Goal: Information Seeking & Learning: Learn about a topic

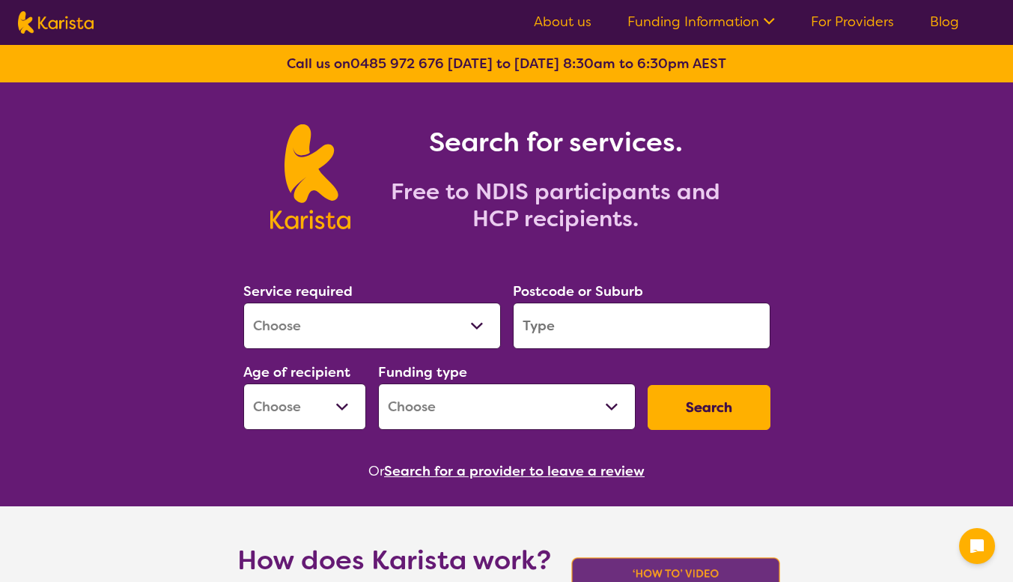
drag, startPoint x: 0, startPoint y: 0, endPoint x: 327, endPoint y: 333, distance: 467.0
click at [327, 333] on select "Allied Health Assistant Assessment ([MEDICAL_DATA] or [MEDICAL_DATA]) Behaviour…" at bounding box center [372, 326] width 258 height 46
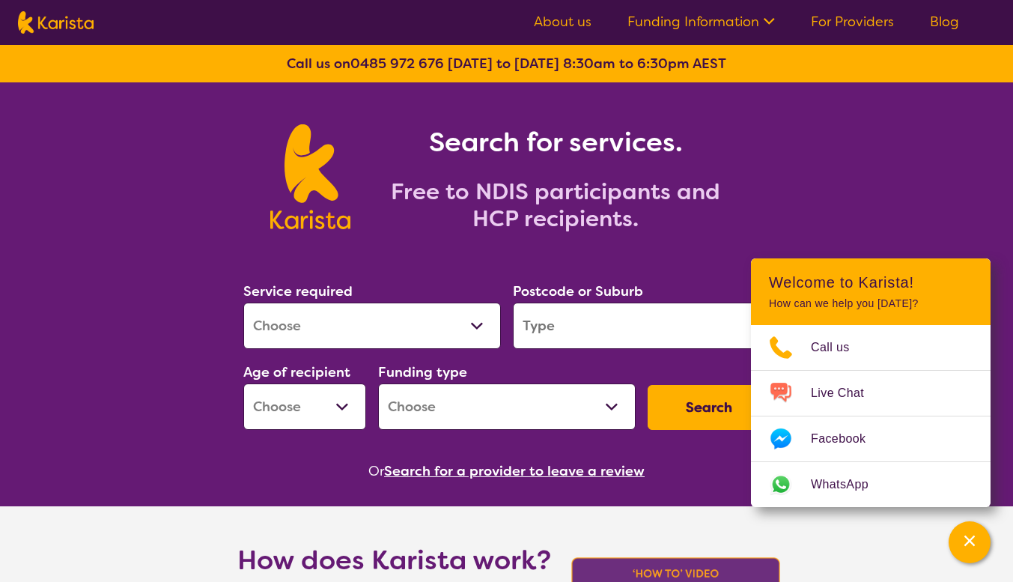
select select "Psychology"
click at [243, 303] on select "Allied Health Assistant Assessment ([MEDICAL_DATA] or [MEDICAL_DATA]) Behaviour…" at bounding box center [372, 326] width 258 height 46
click at [568, 326] on input "search" at bounding box center [642, 326] width 258 height 46
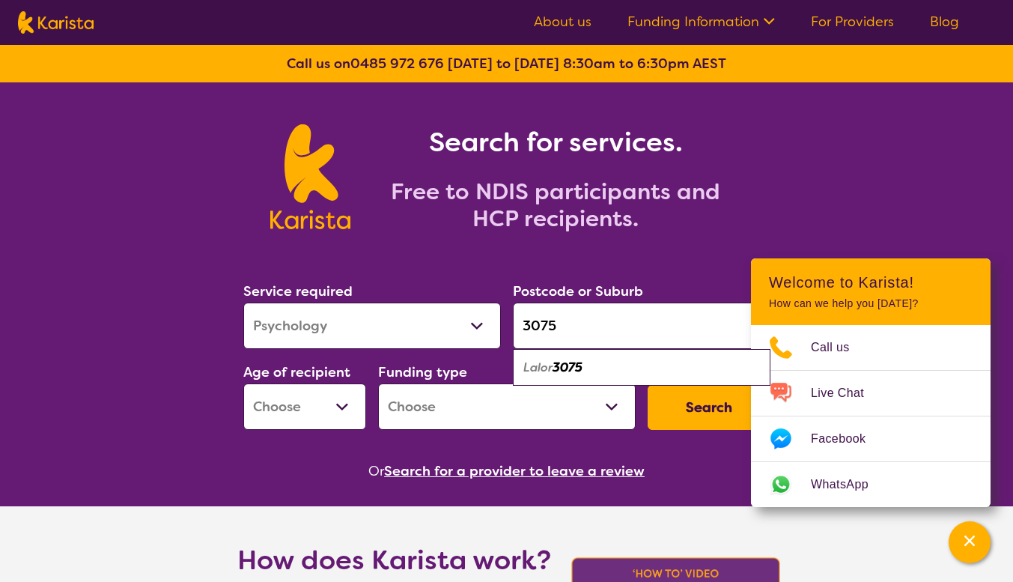
type input "3075"
click at [565, 363] on em "3075" at bounding box center [568, 367] width 30 height 16
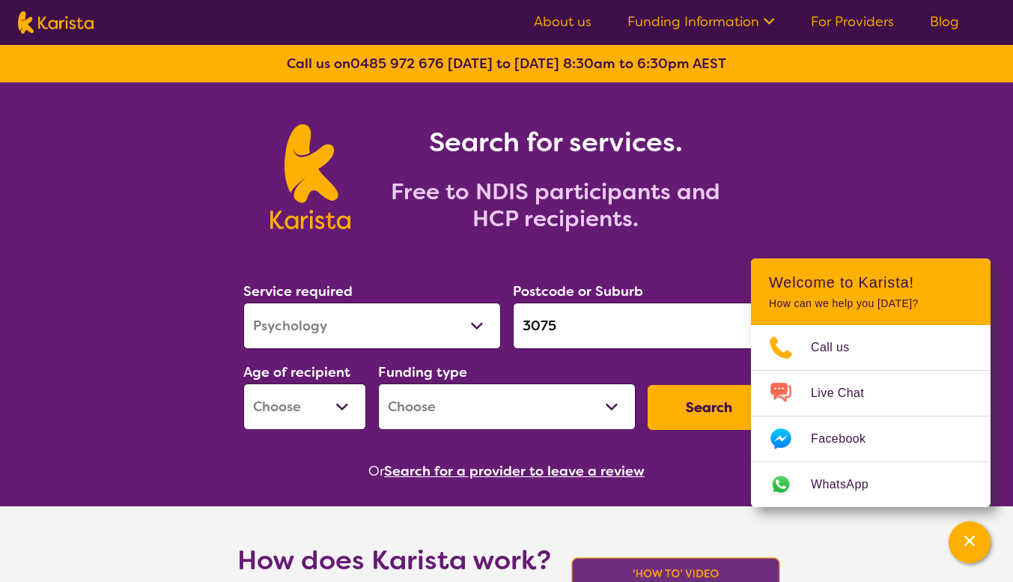
click at [313, 407] on select "Early Childhood - 0 to 9 Child - 10 to 11 Adolescent - 12 to 17 Adult - 18 to 6…" at bounding box center [304, 406] width 123 height 46
select select "CH"
click at [243, 383] on select "Early Childhood - 0 to 9 Child - 10 to 11 Adolescent - 12 to 17 Adult - 18 to 6…" at bounding box center [304, 406] width 123 height 46
click at [473, 413] on select "Home Care Package (HCP) National Disability Insurance Scheme (NDIS) I don't know" at bounding box center [507, 406] width 258 height 46
select select "NDIS"
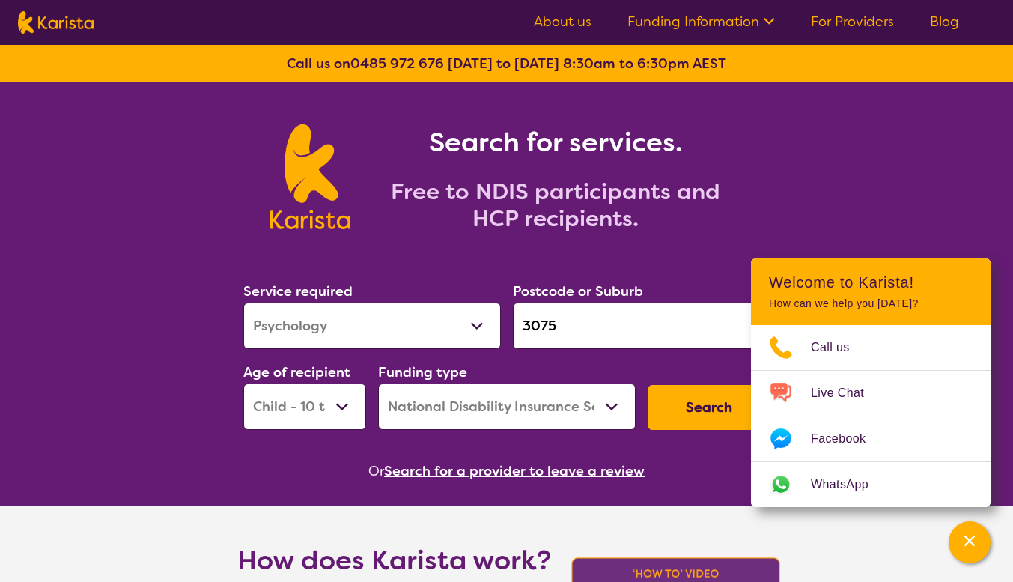
click at [378, 383] on select "Home Care Package (HCP) National Disability Insurance Scheme (NDIS) I don't know" at bounding box center [507, 406] width 258 height 46
click at [709, 404] on button "Search" at bounding box center [709, 407] width 123 height 45
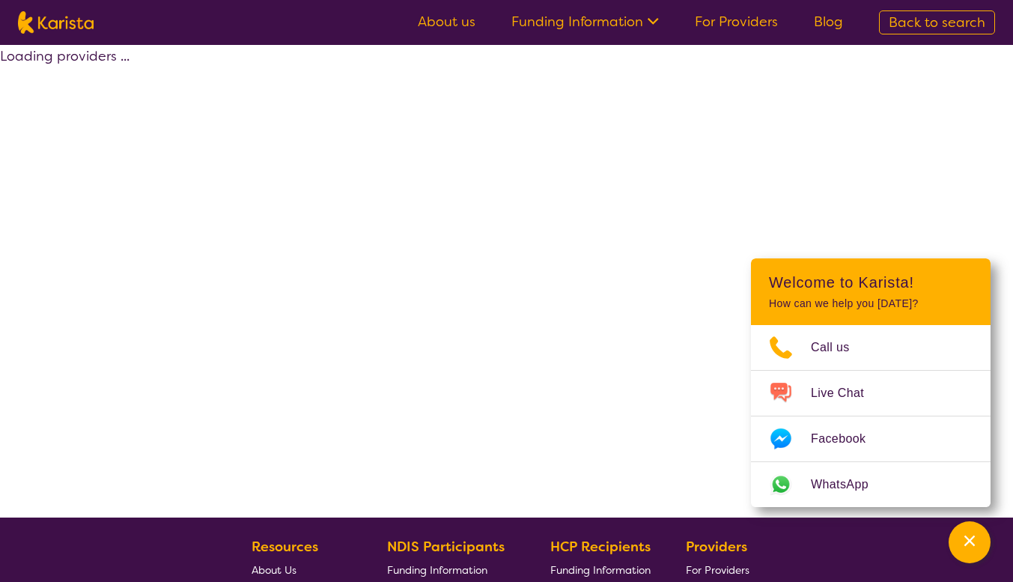
select select "by_score"
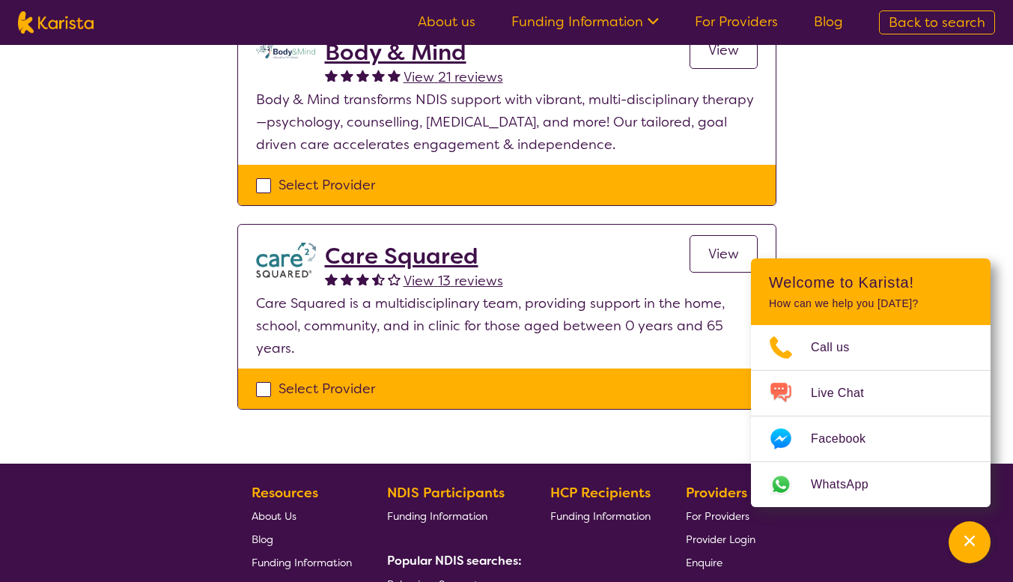
scroll to position [1223, 0]
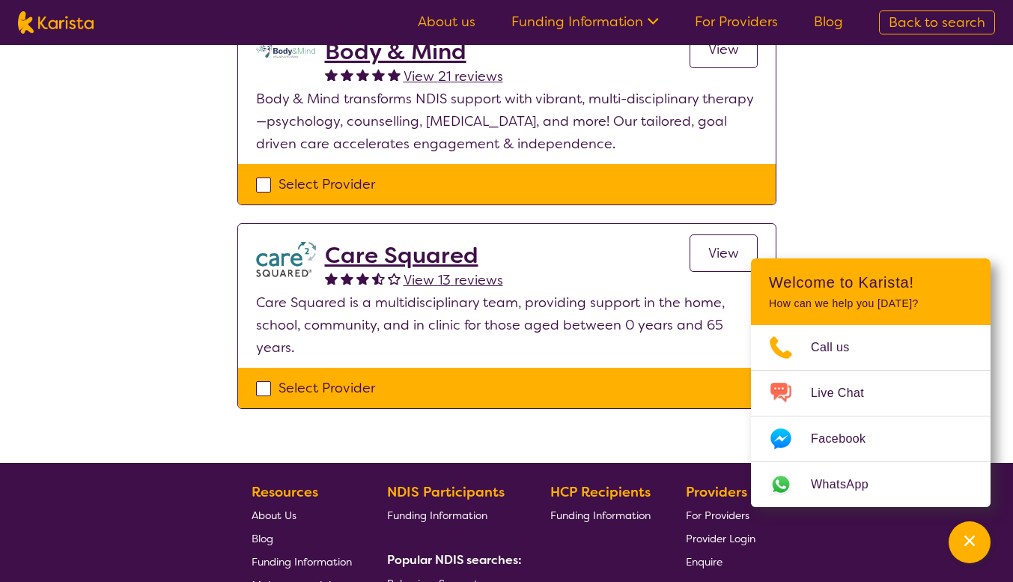
click at [443, 271] on span "View 13 reviews" at bounding box center [454, 280] width 100 height 18
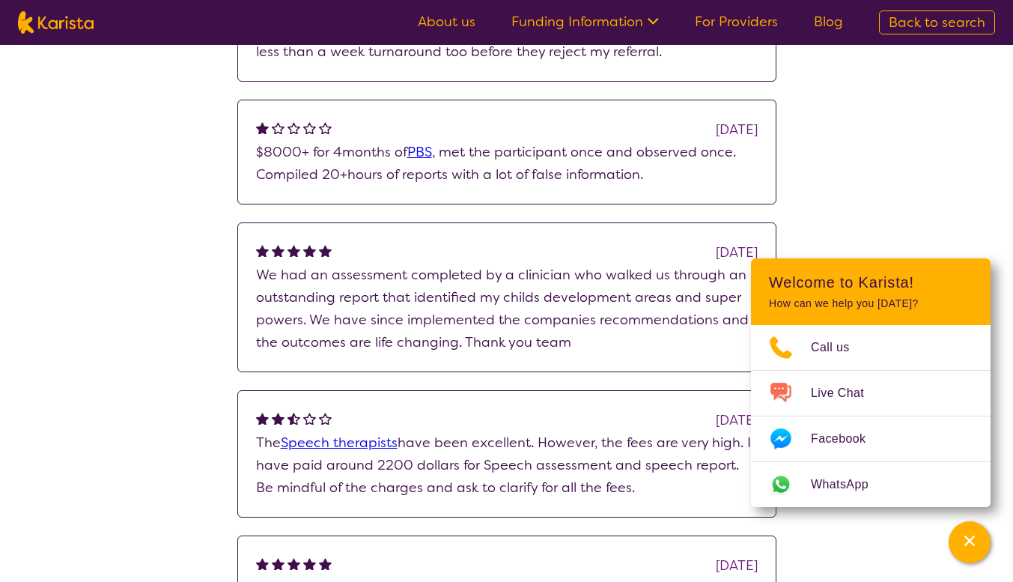
scroll to position [364, 0]
select select "by_score"
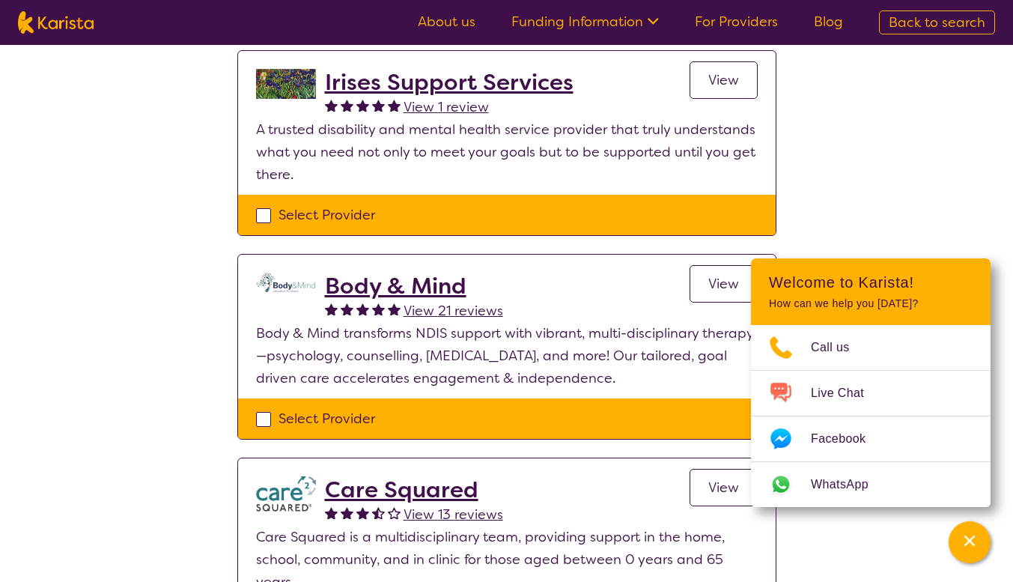
scroll to position [989, 0]
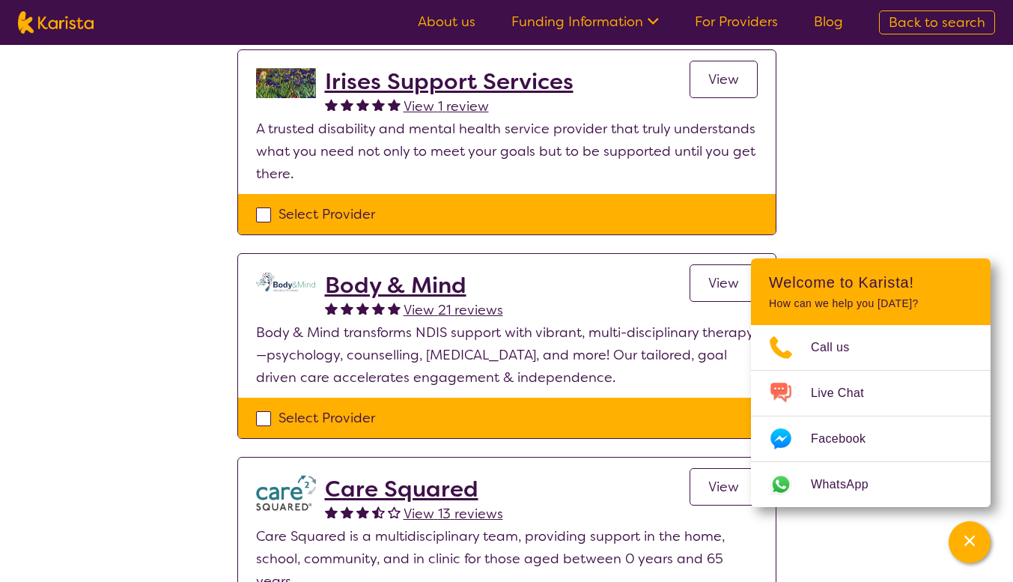
click at [416, 272] on h2 "Body & Mind" at bounding box center [414, 285] width 178 height 27
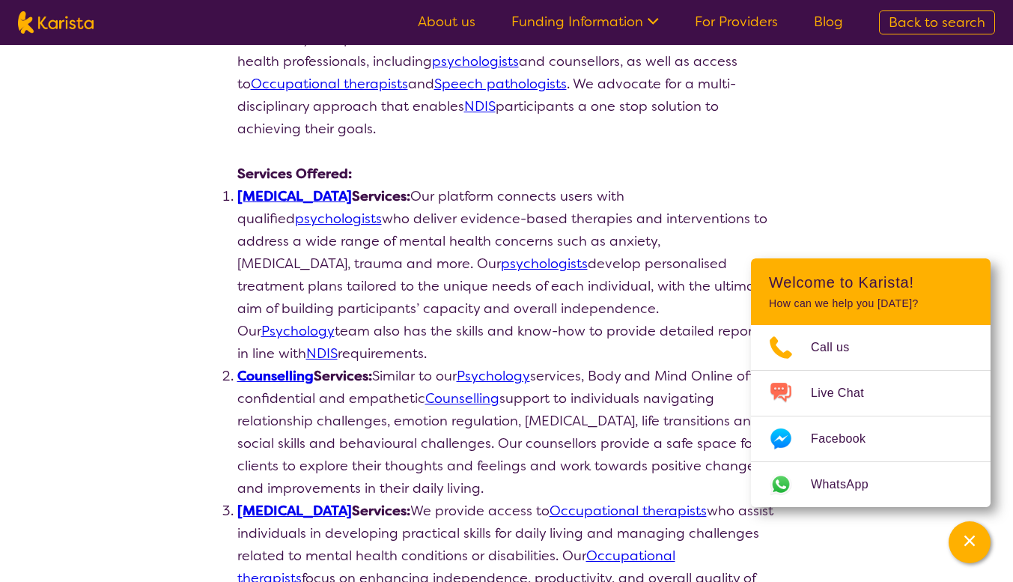
scroll to position [298, 0]
